Goal: Information Seeking & Learning: Find contact information

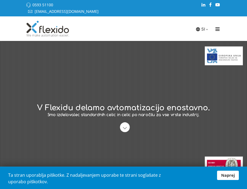
click at [218, 27] on icon "Menu" at bounding box center [218, 29] width 25 height 5
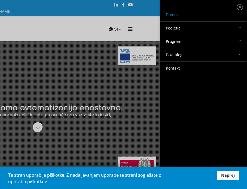
click at [169, 69] on link "Kontakt" at bounding box center [204, 68] width 86 height 13
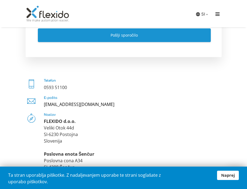
scroll to position [278, 0]
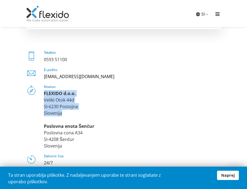
drag, startPoint x: 44, startPoint y: 87, endPoint x: 81, endPoint y: 106, distance: 41.9
click at [81, 106] on div "FLEXIDO d.o.o. Veliki Otok 44d SI-6230 Postojna Slovenija Poslovna enota Šenčur…" at bounding box center [133, 119] width 178 height 59
copy div "FLEXIDO d.o.o. Veliki Otok 44d SI-6230 Postojna Slovenija"
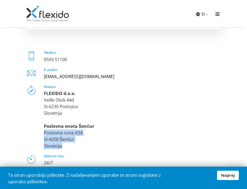
drag, startPoint x: 43, startPoint y: 126, endPoint x: 87, endPoint y: 136, distance: 44.9
click at [87, 136] on div "Naslov FLEXIDO d.o.o. Veliki Otok 44d SI-6230 Postojna Slovenija Poslovna enota…" at bounding box center [124, 117] width 196 height 64
click at [82, 123] on div "FLEXIDO d.o.o. Veliki Otok 44d SI-6230 Postojna Slovenija Poslovna enota Šenčur…" at bounding box center [133, 119] width 178 height 59
drag, startPoint x: 42, startPoint y: 126, endPoint x: 88, endPoint y: 141, distance: 47.8
click at [88, 141] on div "Naslov FLEXIDO d.o.o. Veliki Otok 44d SI-6230 Postojna Slovenija Poslovna enota…" at bounding box center [124, 117] width 196 height 64
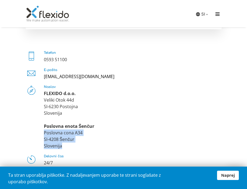
copy div "Poslovna cona A34 SI-4208 Šenčur Slovenija"
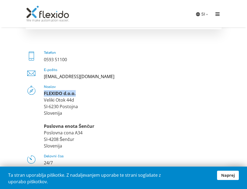
drag, startPoint x: 77, startPoint y: 86, endPoint x: 43, endPoint y: 89, distance: 33.4
click at [44, 89] on div "Naslov FLEXIDO d.o.o. Veliki Otok 44d SI-6230 Postojna Slovenija Poslovna enota…" at bounding box center [133, 117] width 178 height 64
copy strong "FLEXIDO d.o.o."
